Goal: Information Seeking & Learning: Understand process/instructions

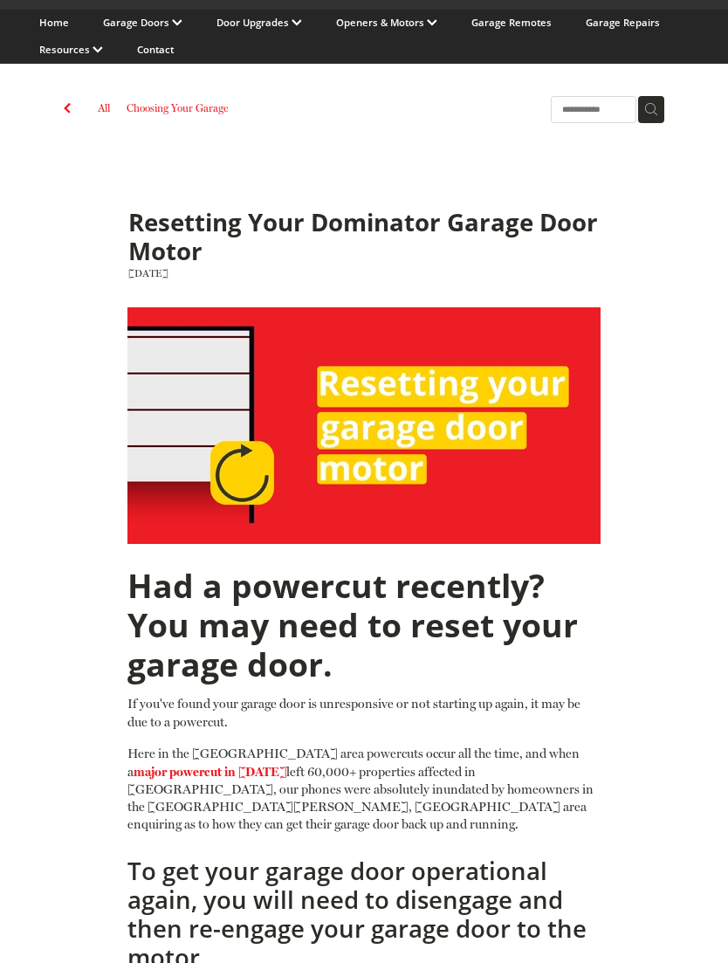
scroll to position [166, 0]
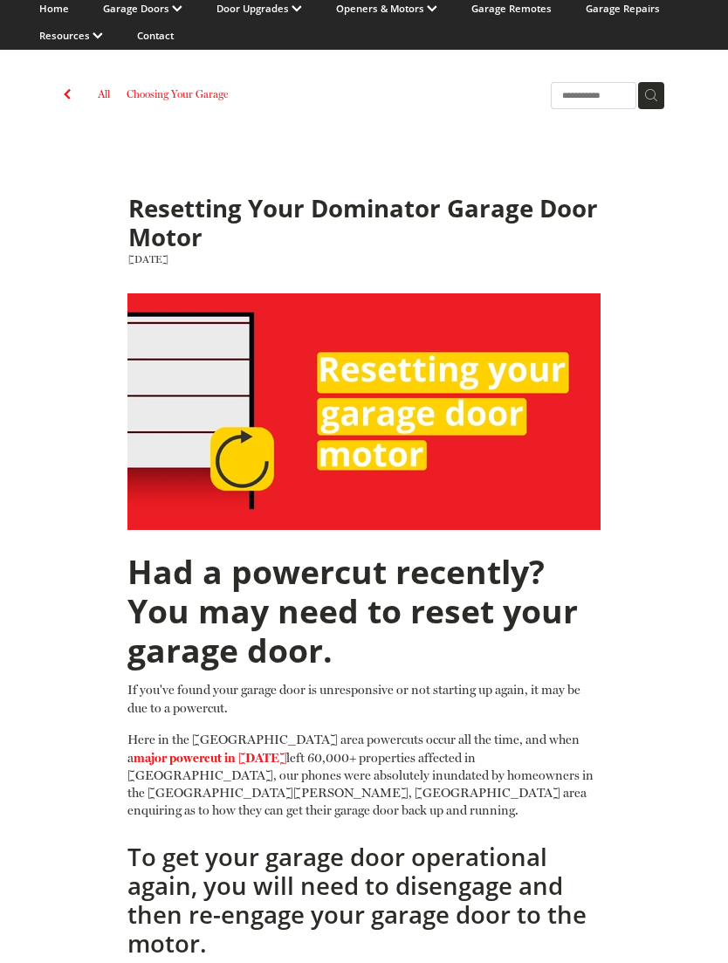
click at [249, 455] on img at bounding box center [364, 412] width 474 height 237
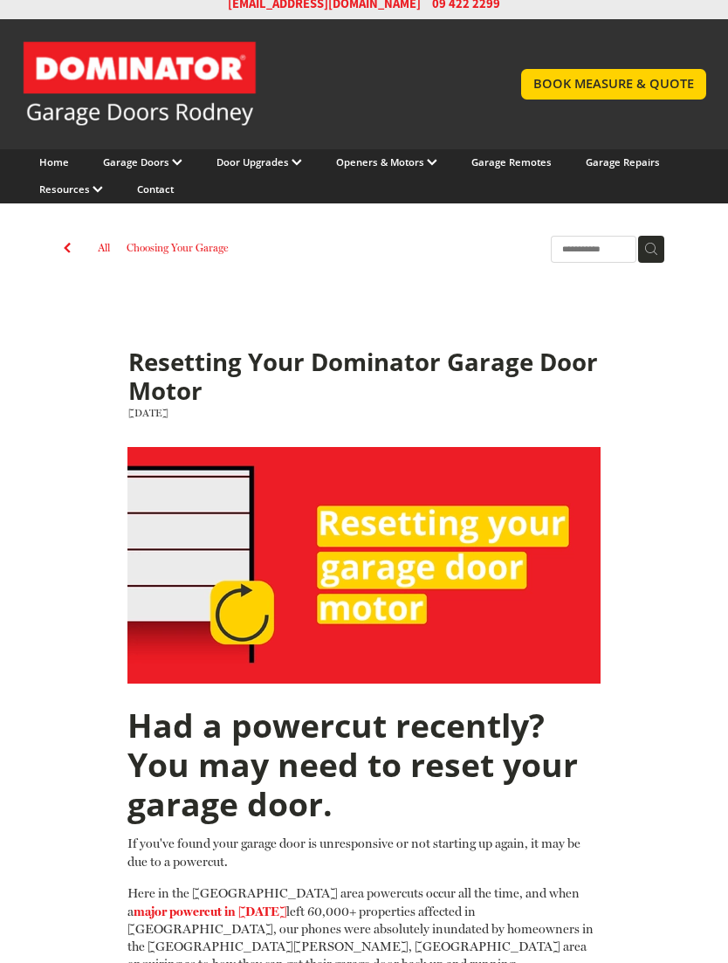
scroll to position [0, 0]
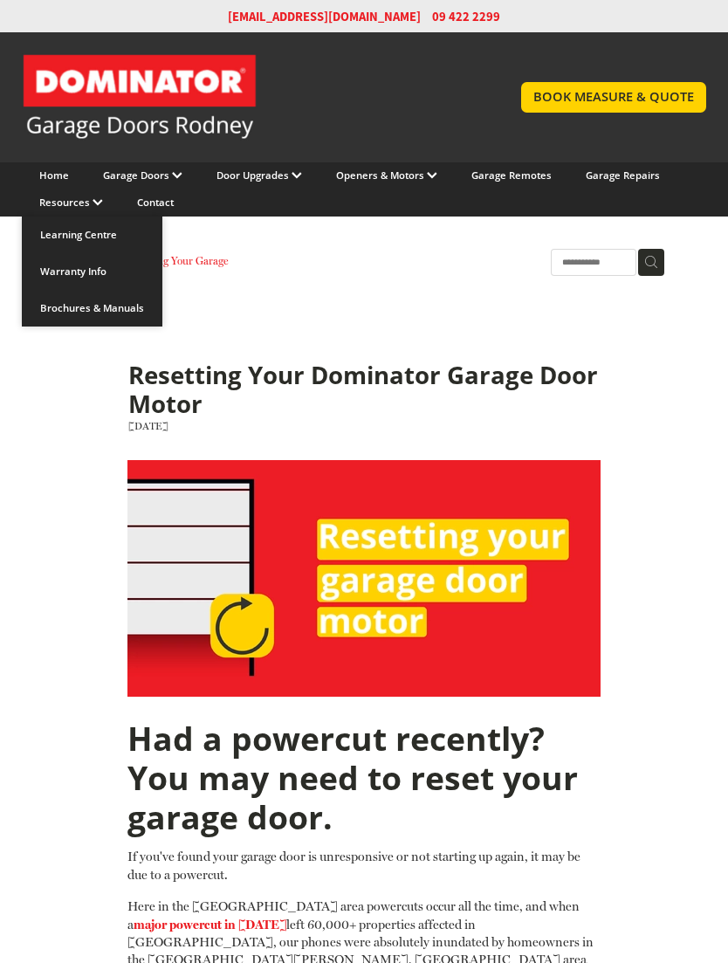
click at [120, 302] on link "Brochures & Manuals" at bounding box center [92, 308] width 141 height 37
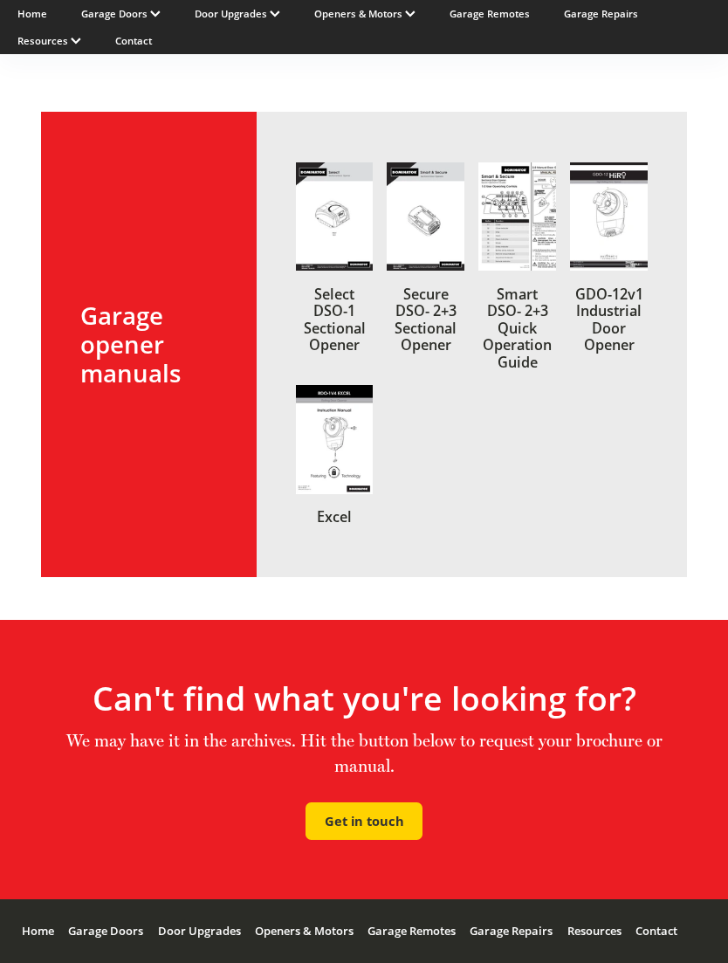
scroll to position [2049, 0]
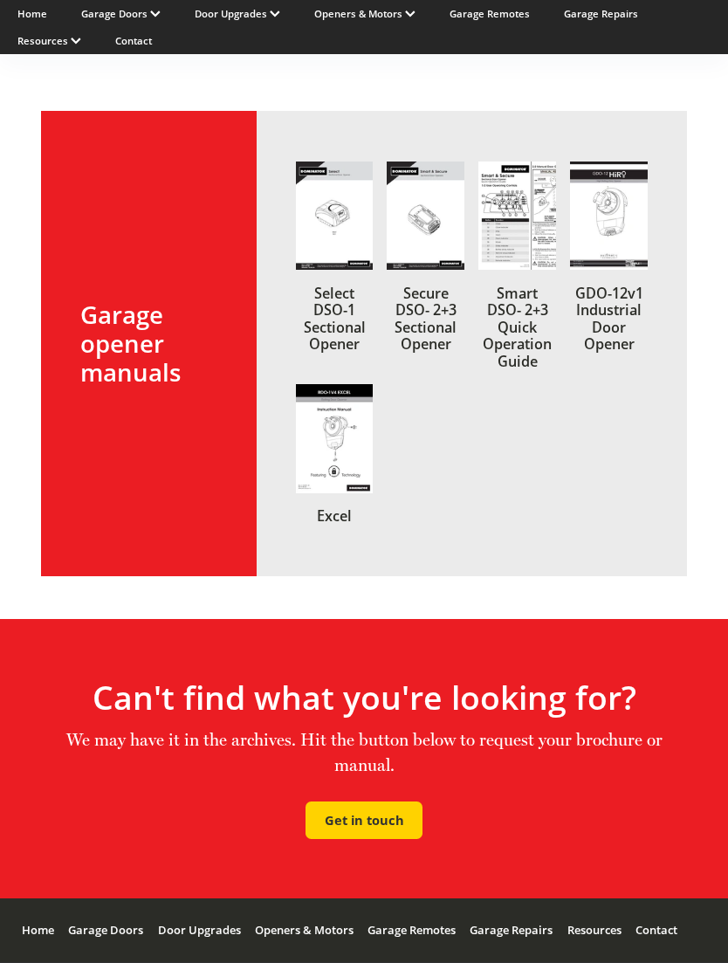
click at [677, 921] on div "Contact" at bounding box center [656, 930] width 42 height 64
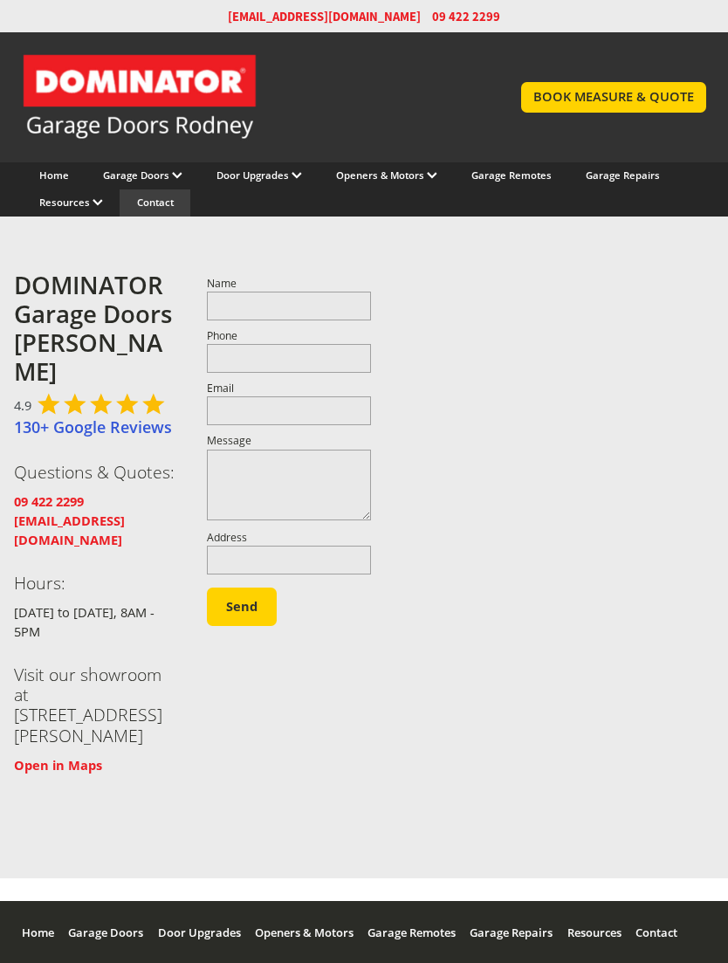
scroll to position [15, 0]
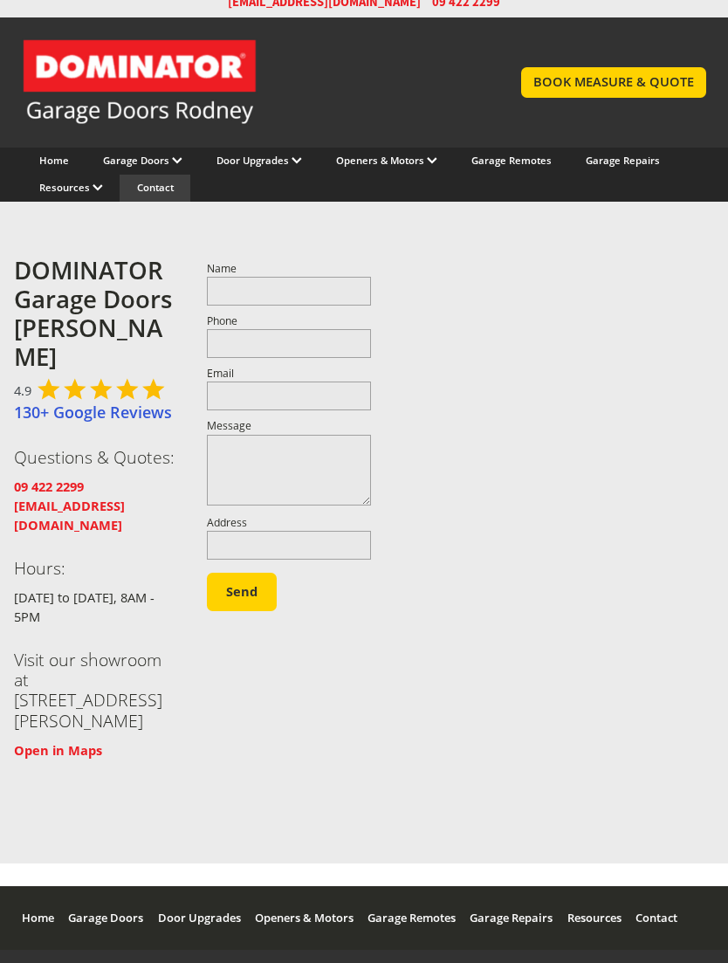
click at [33, 886] on div "Home" at bounding box center [38, 918] width 32 height 64
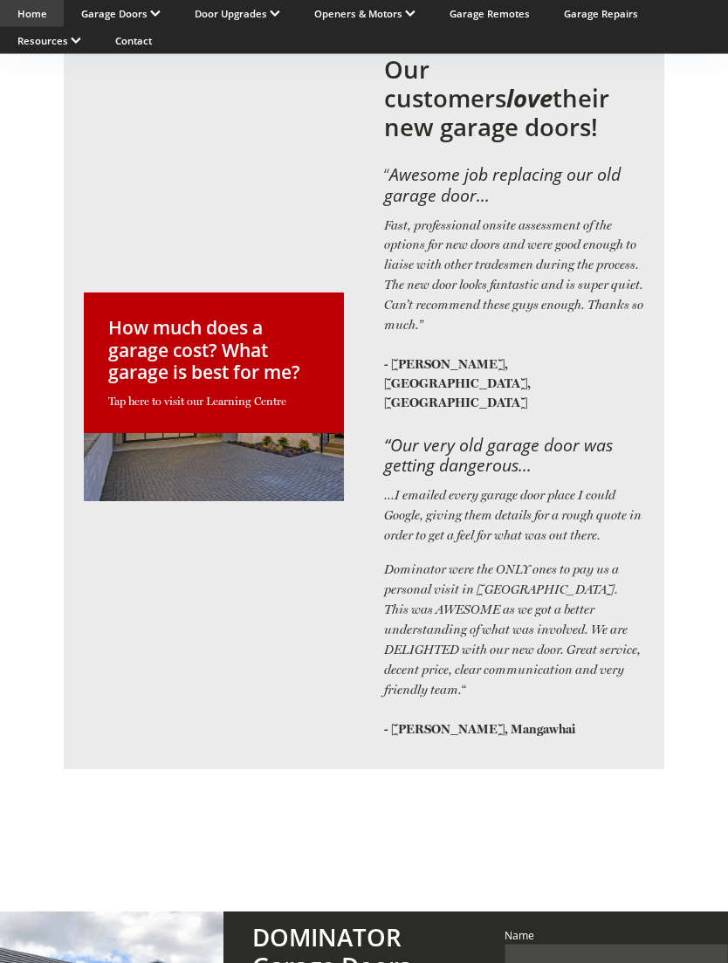
scroll to position [2599, 0]
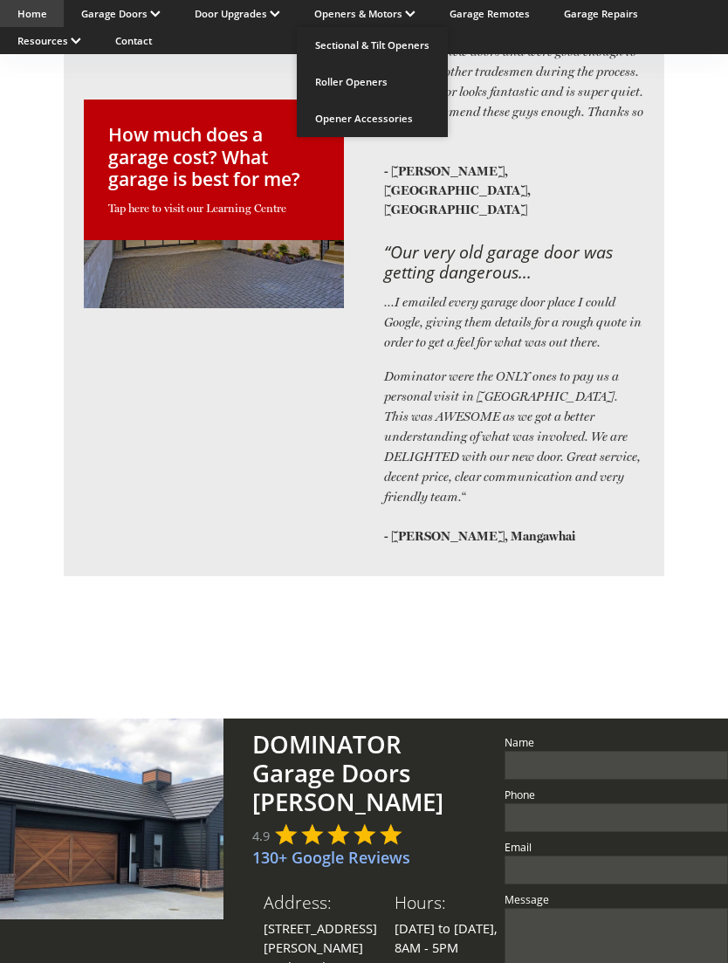
click at [369, 92] on link "Roller Openers" at bounding box center [372, 82] width 151 height 37
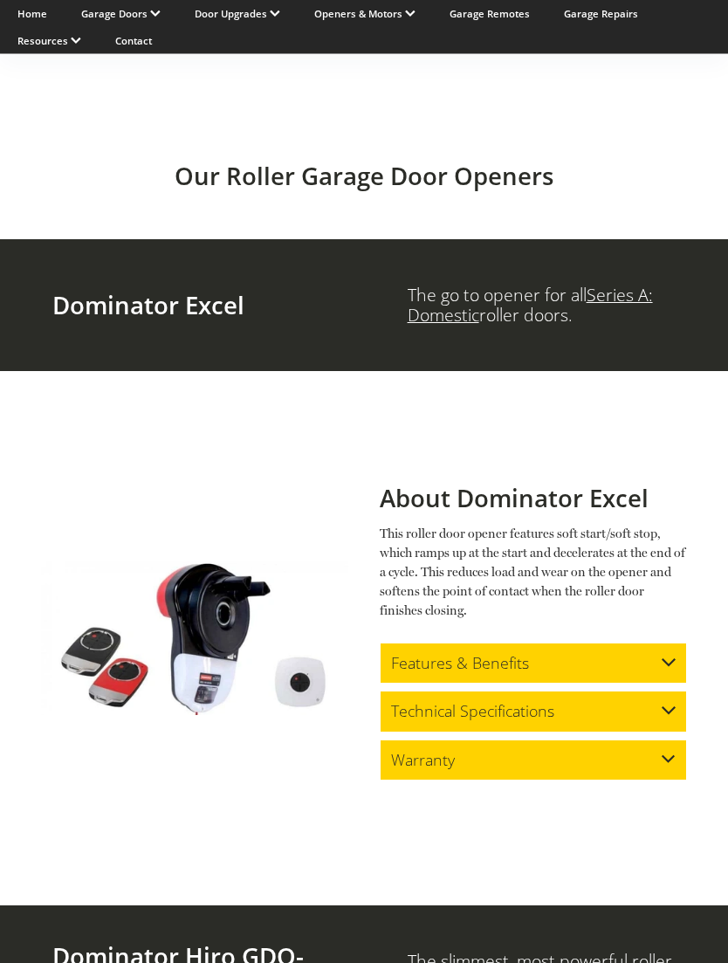
scroll to position [792, 0]
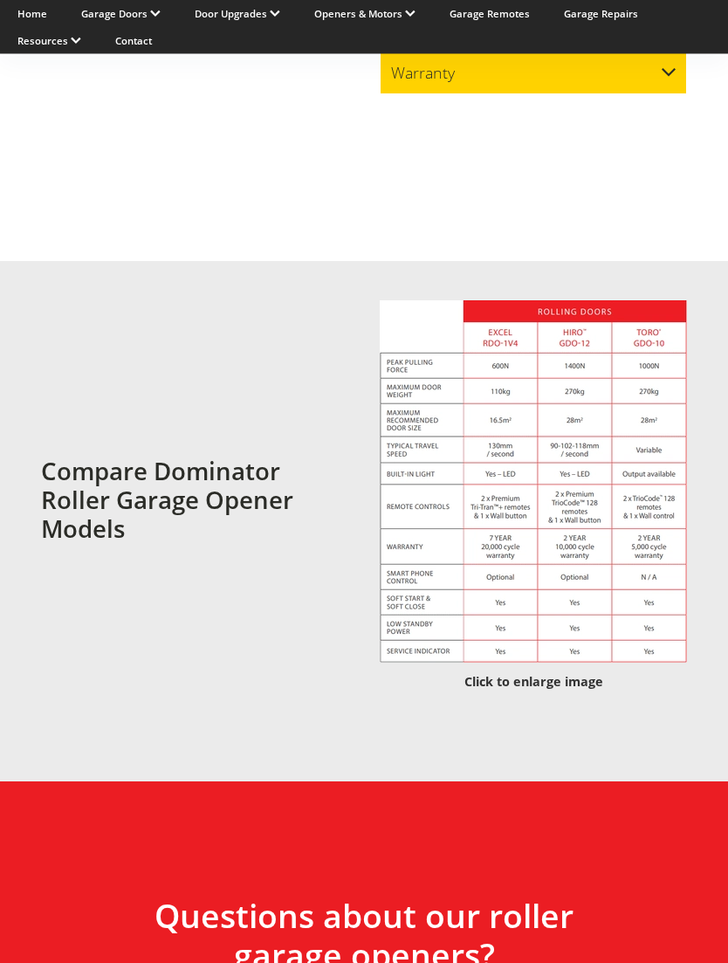
click at [590, 482] on img at bounding box center [533, 482] width 307 height 362
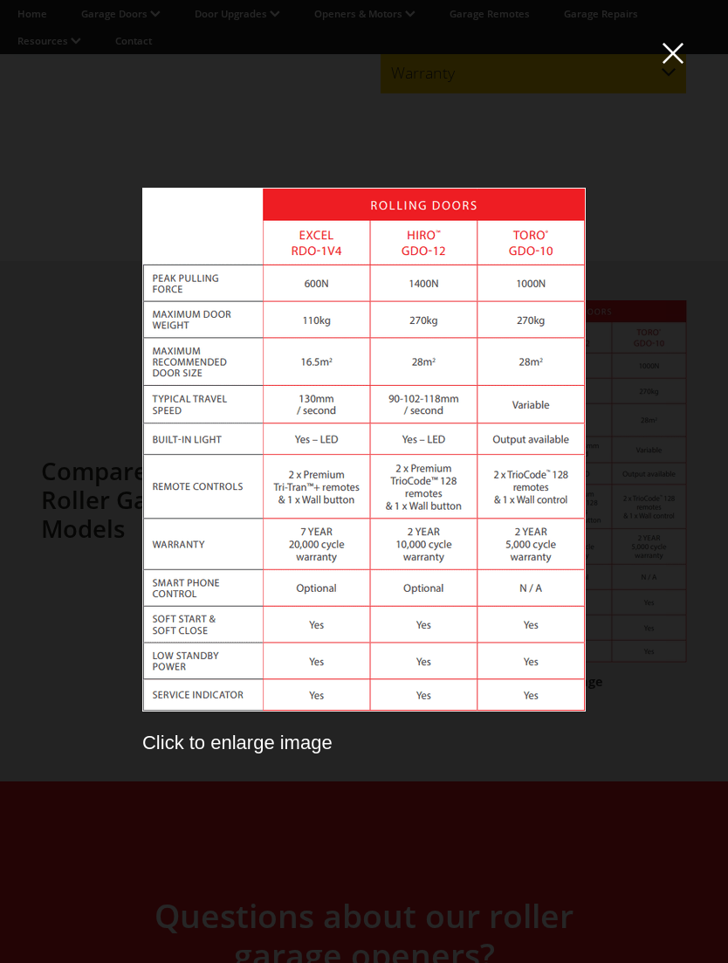
scroll to position [36, 0]
click at [667, 42] on span at bounding box center [672, 53] width 21 height 22
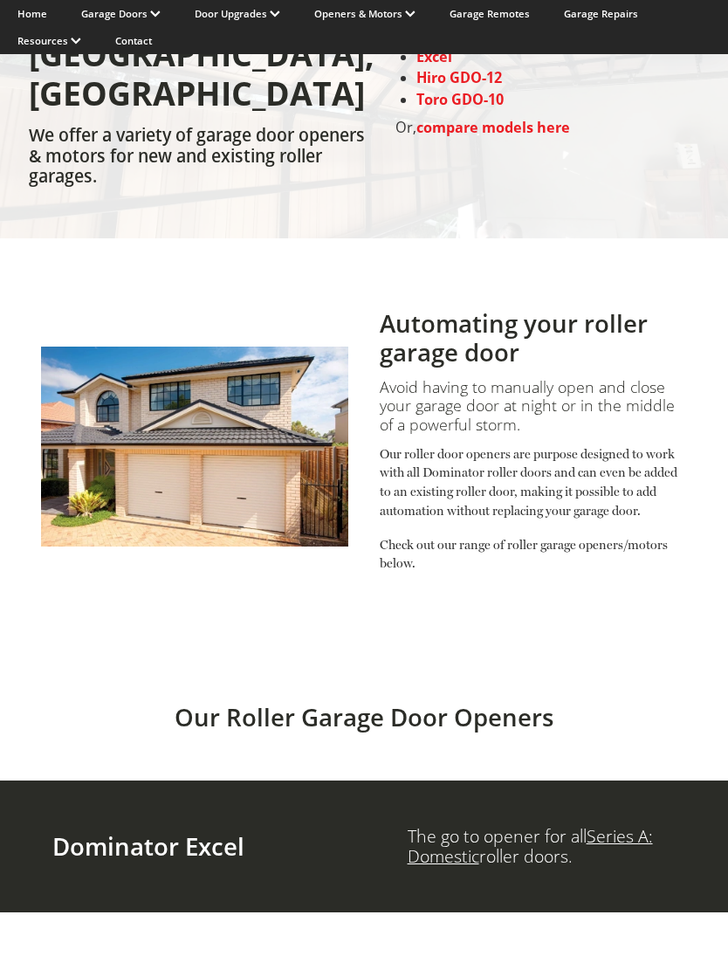
scroll to position [0, 0]
